Goal: Check status

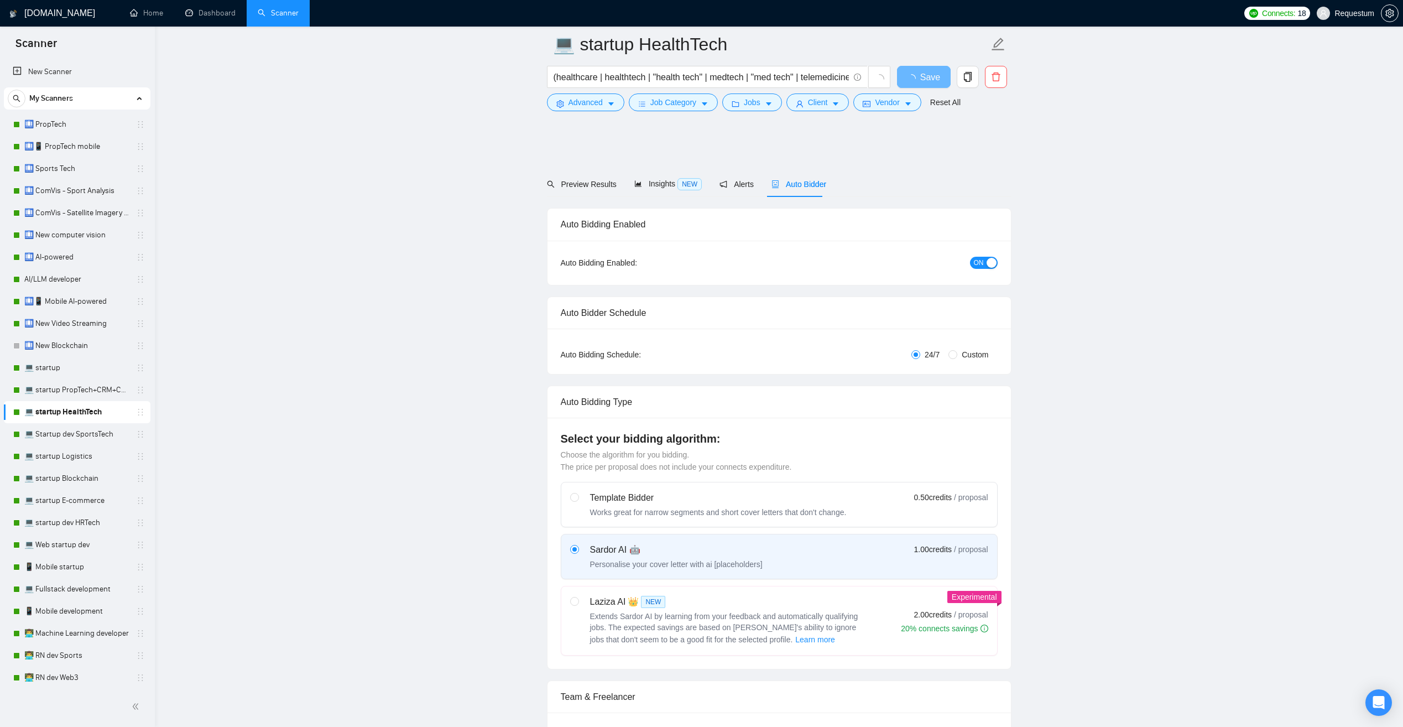
scroll to position [995, 0]
